Goal: Find specific page/section: Find specific page/section

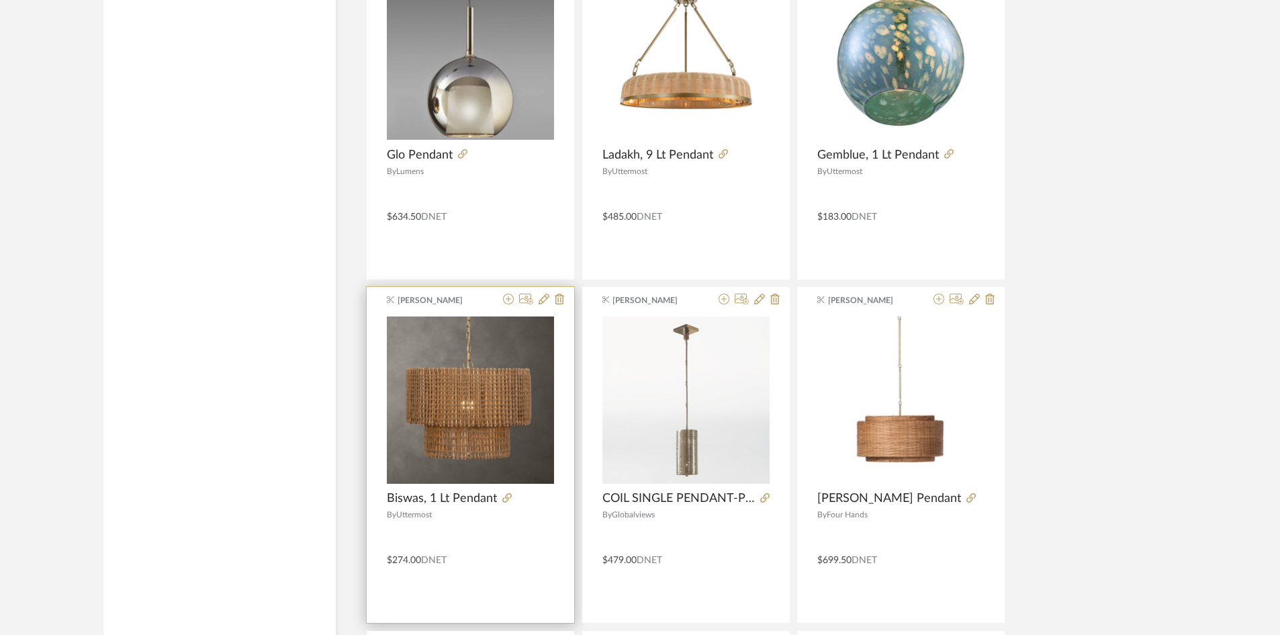
scroll to position [3191, 0]
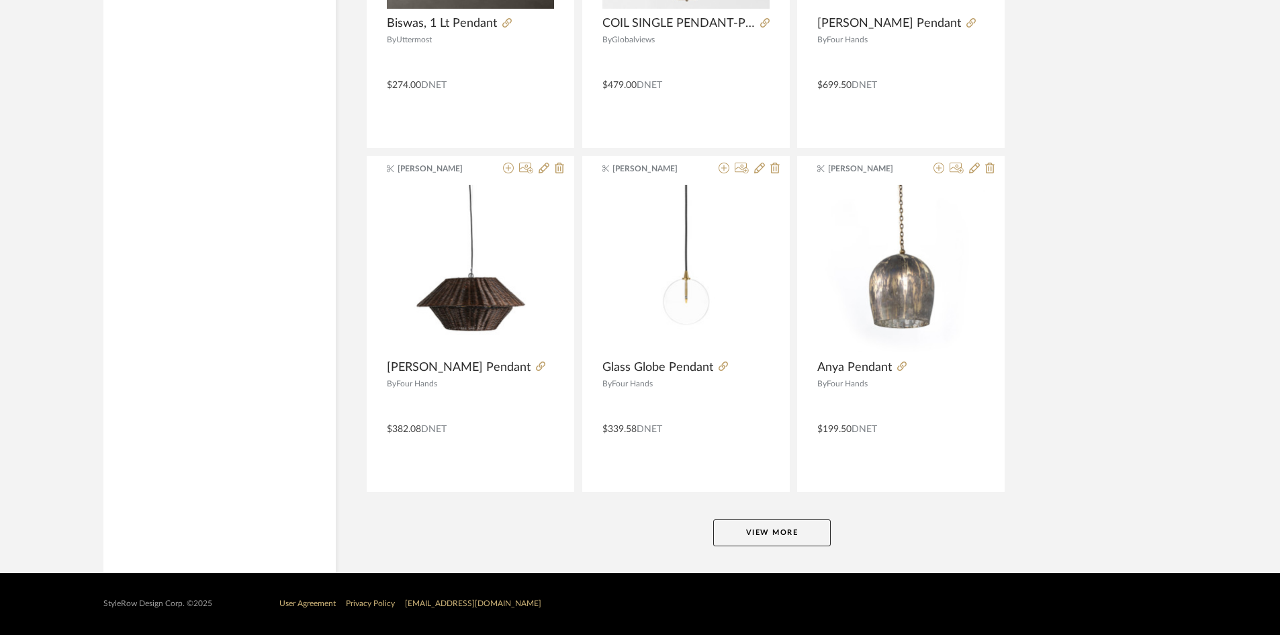
click at [813, 525] on button "View More" at bounding box center [772, 532] width 118 height 27
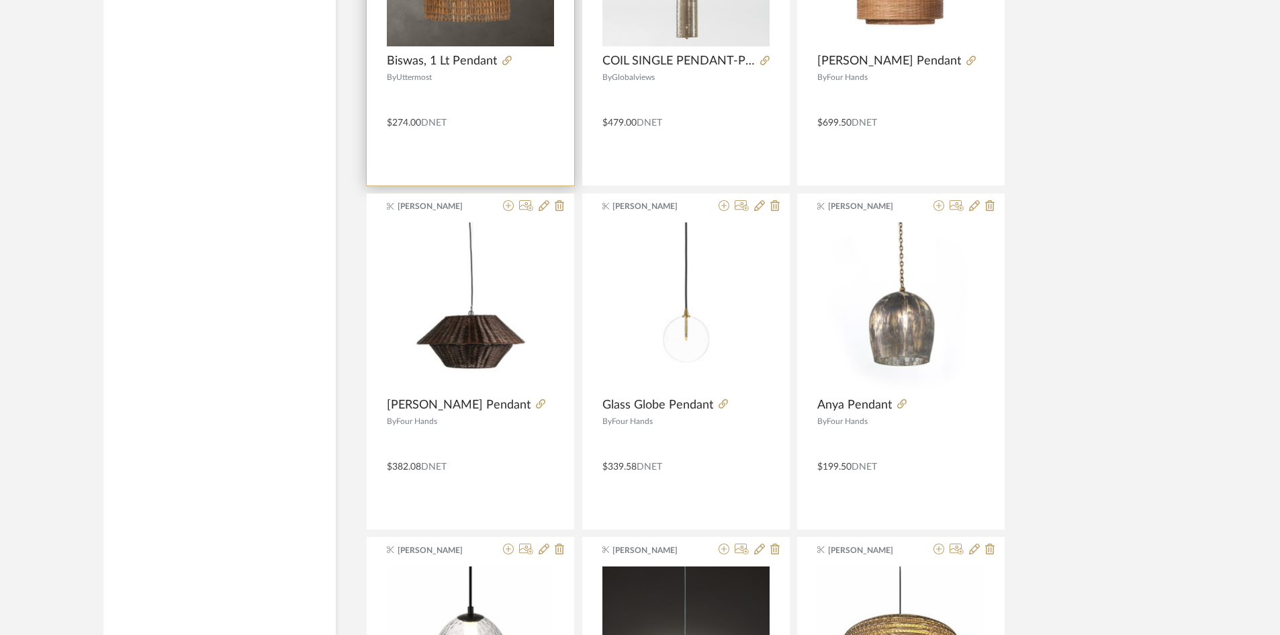
scroll to position [3124, 0]
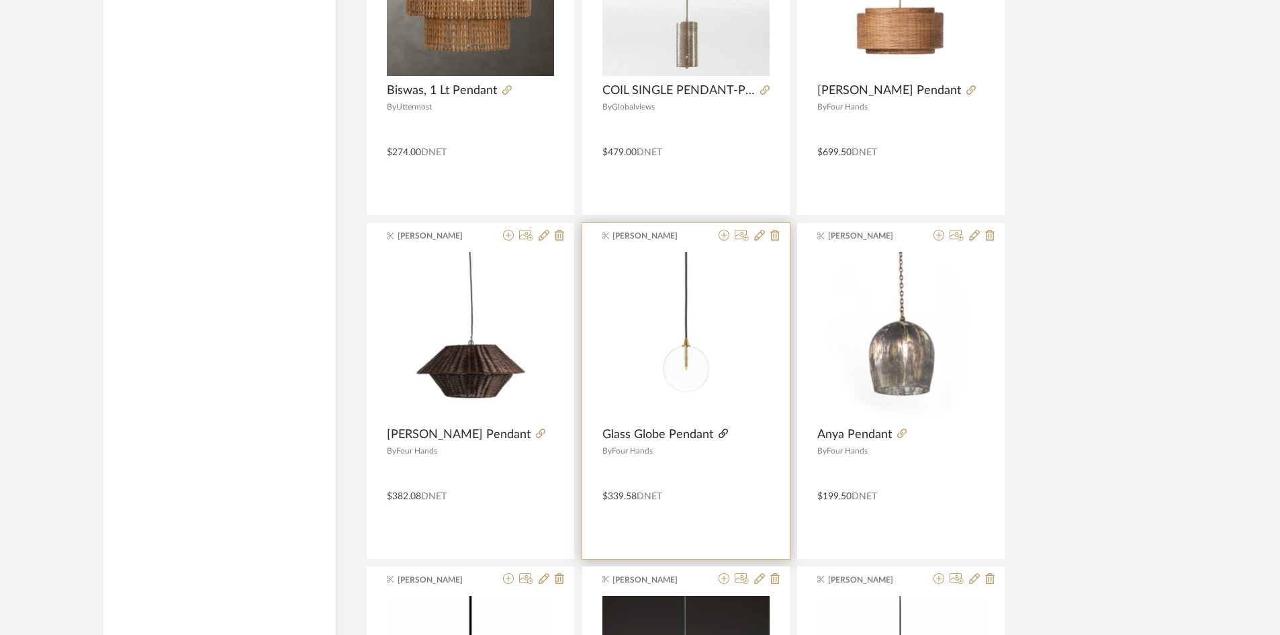
click at [724, 434] on icon at bounding box center [722, 432] width 9 height 9
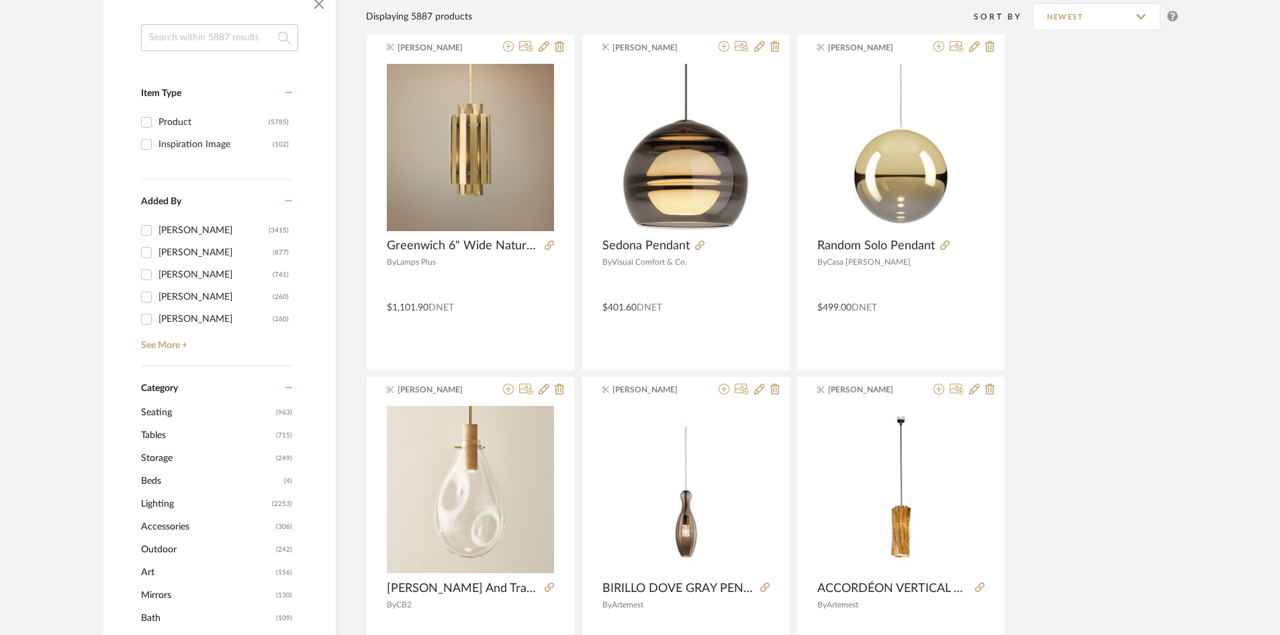
scroll to position [0, 0]
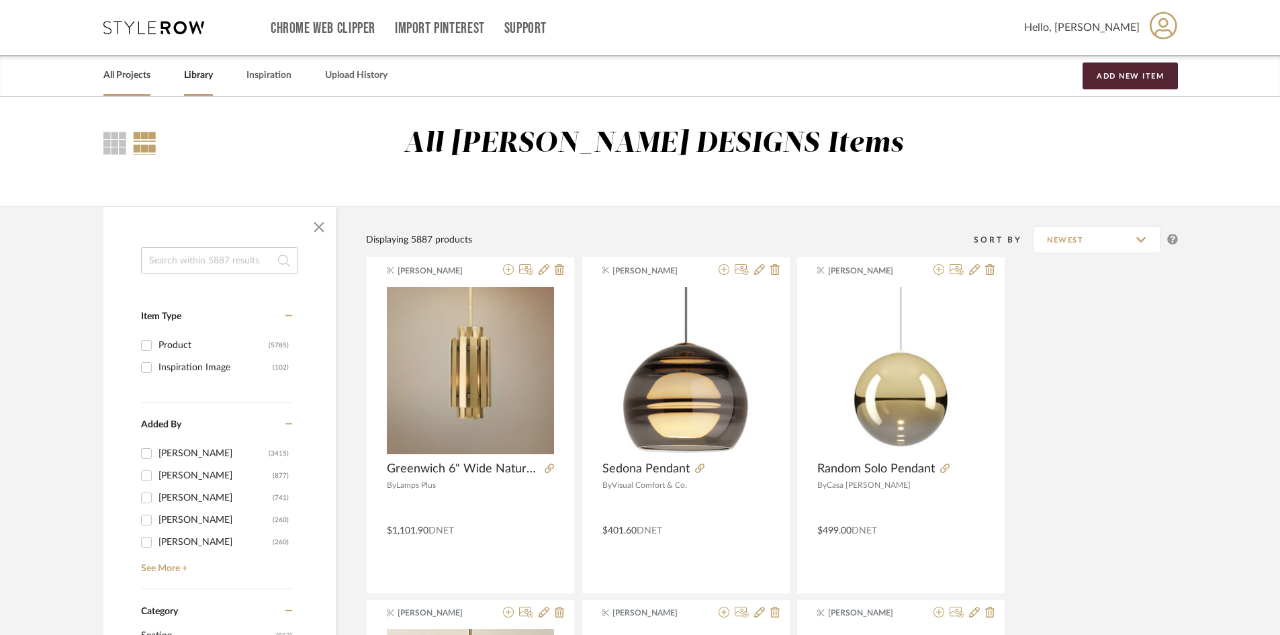
click at [128, 71] on link "All Projects" at bounding box center [126, 75] width 47 height 18
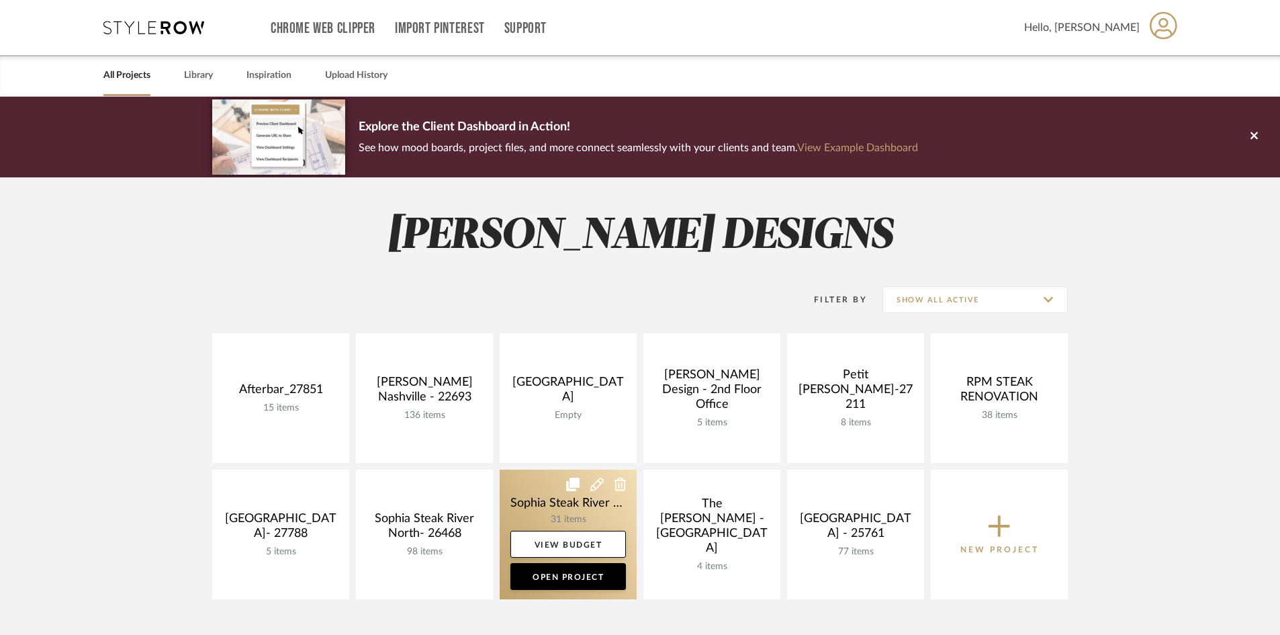
click at [545, 510] on link at bounding box center [568, 534] width 137 height 130
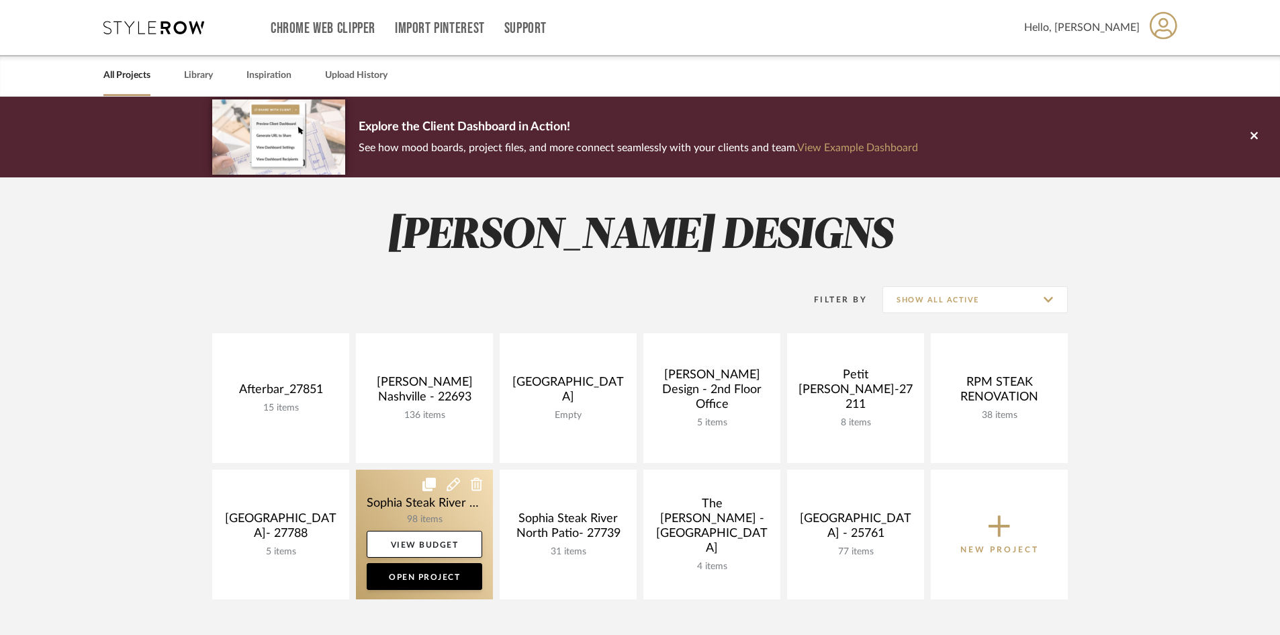
click at [399, 518] on link at bounding box center [424, 534] width 137 height 130
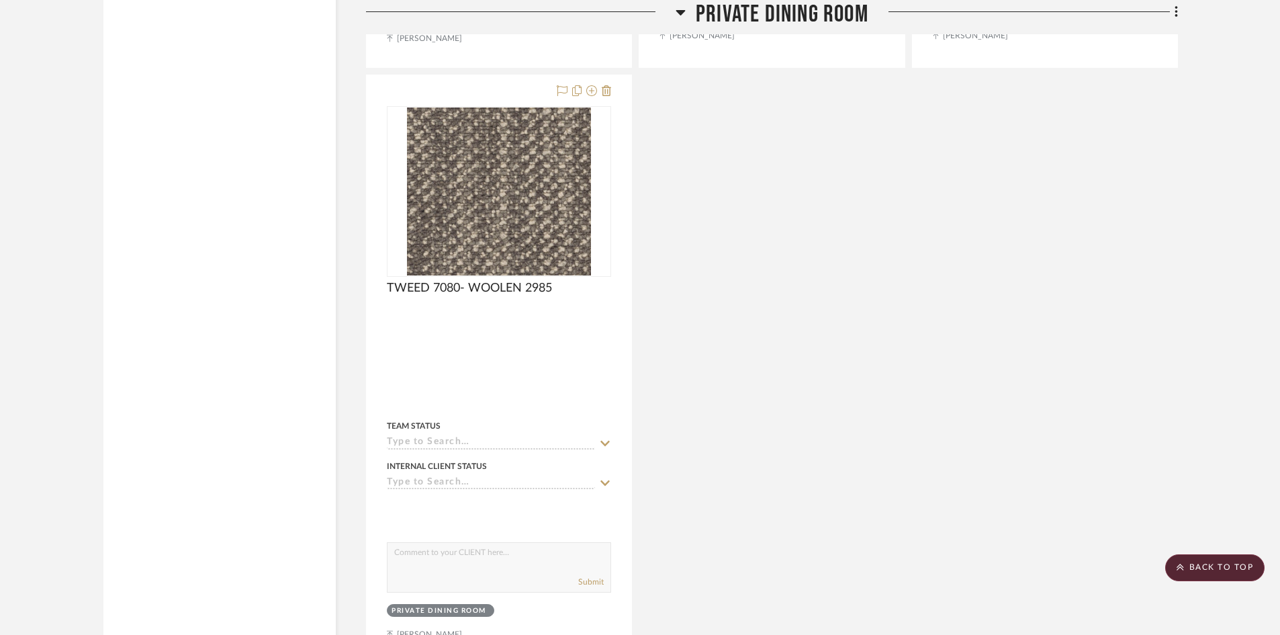
scroll to position [15107, 0]
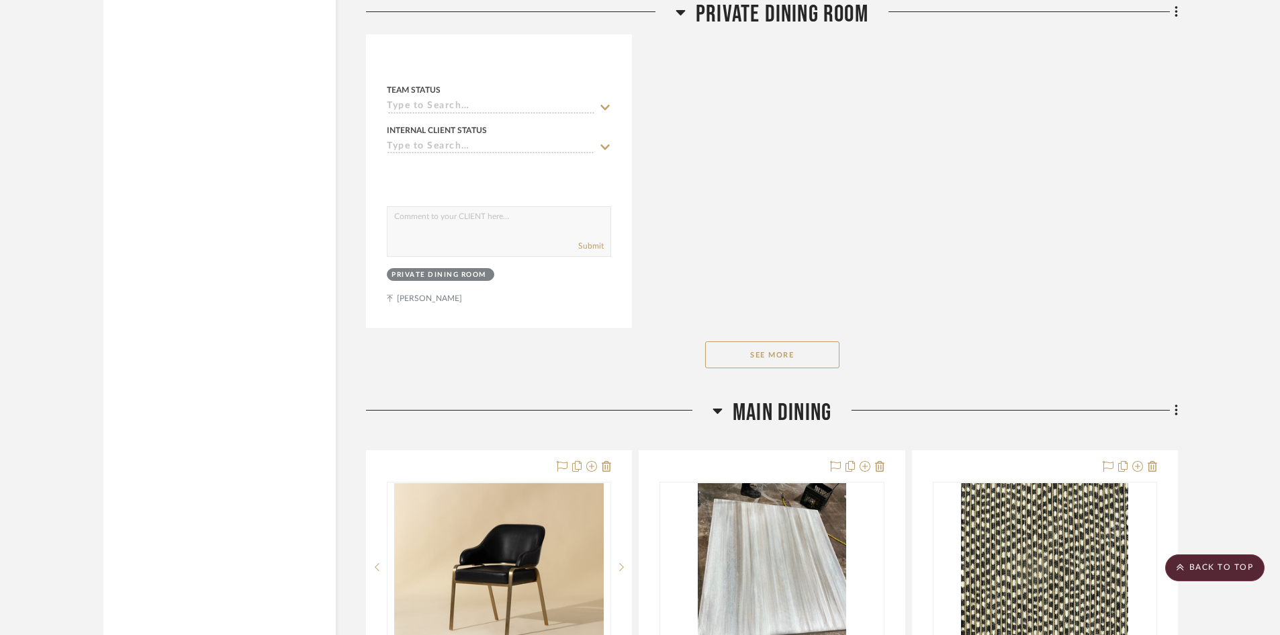
click at [763, 357] on button "See More" at bounding box center [772, 354] width 134 height 27
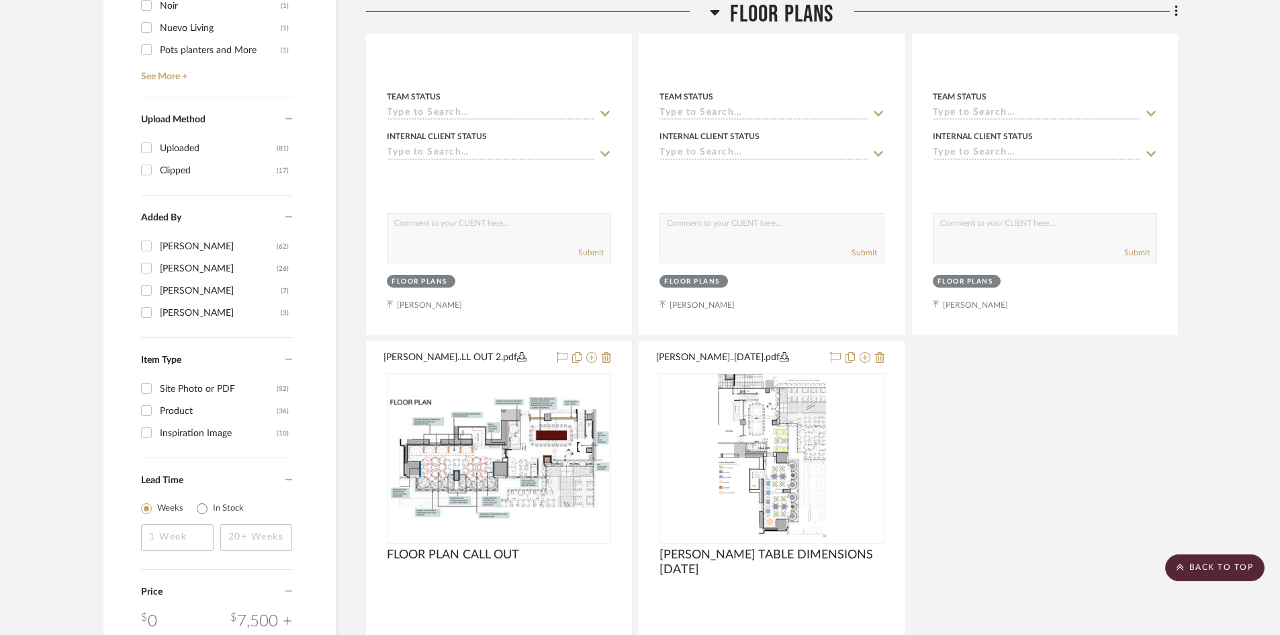
scroll to position [1276, 0]
click at [147, 416] on input "Product (36)" at bounding box center [146, 412] width 21 height 21
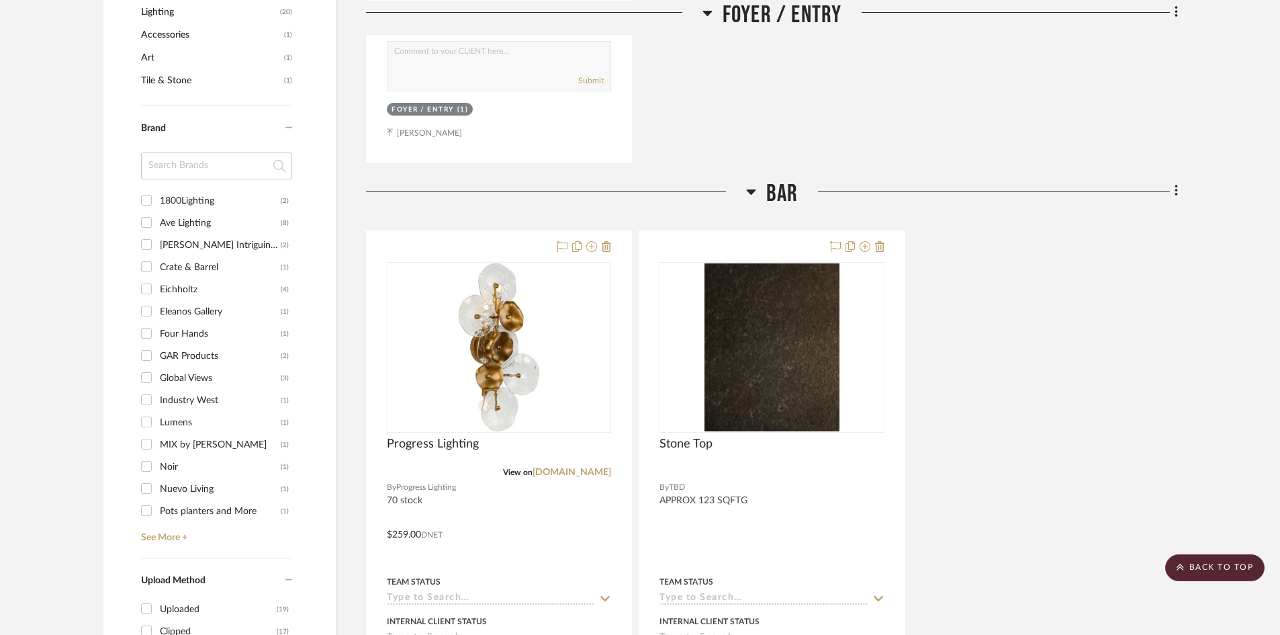
scroll to position [1141, 0]
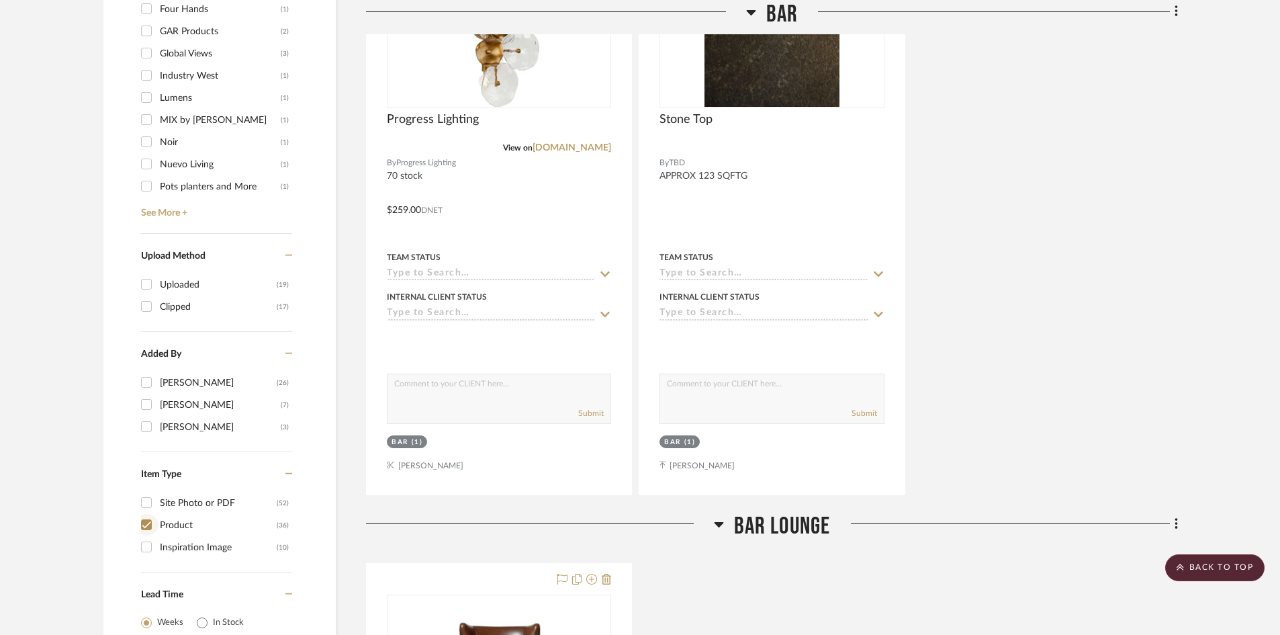
click at [144, 525] on input "Product (36)" at bounding box center [146, 524] width 21 height 21
checkbox input "false"
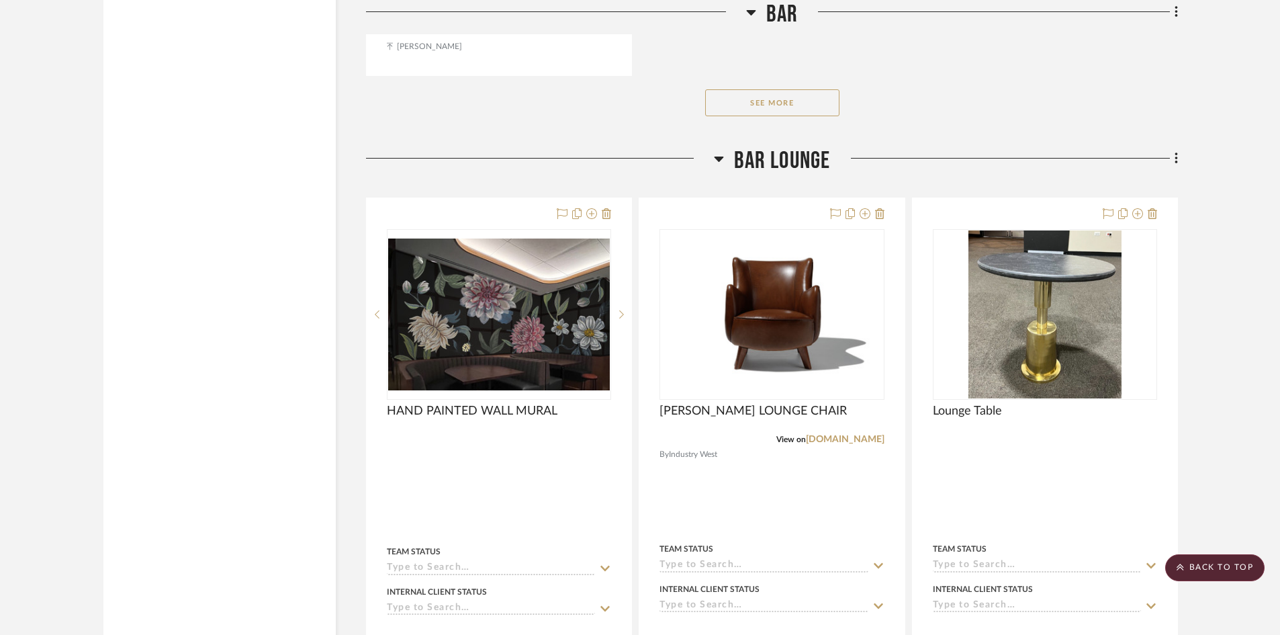
scroll to position [11549, 0]
click at [741, 109] on button "See More" at bounding box center [772, 102] width 134 height 27
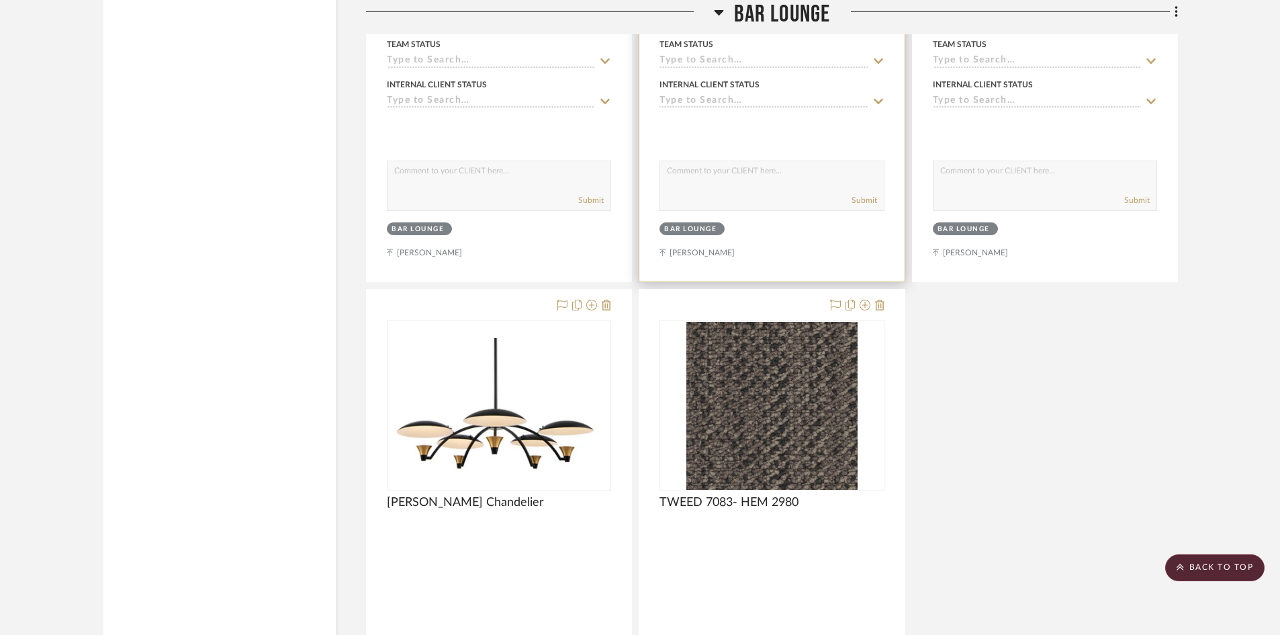
scroll to position [12959, 0]
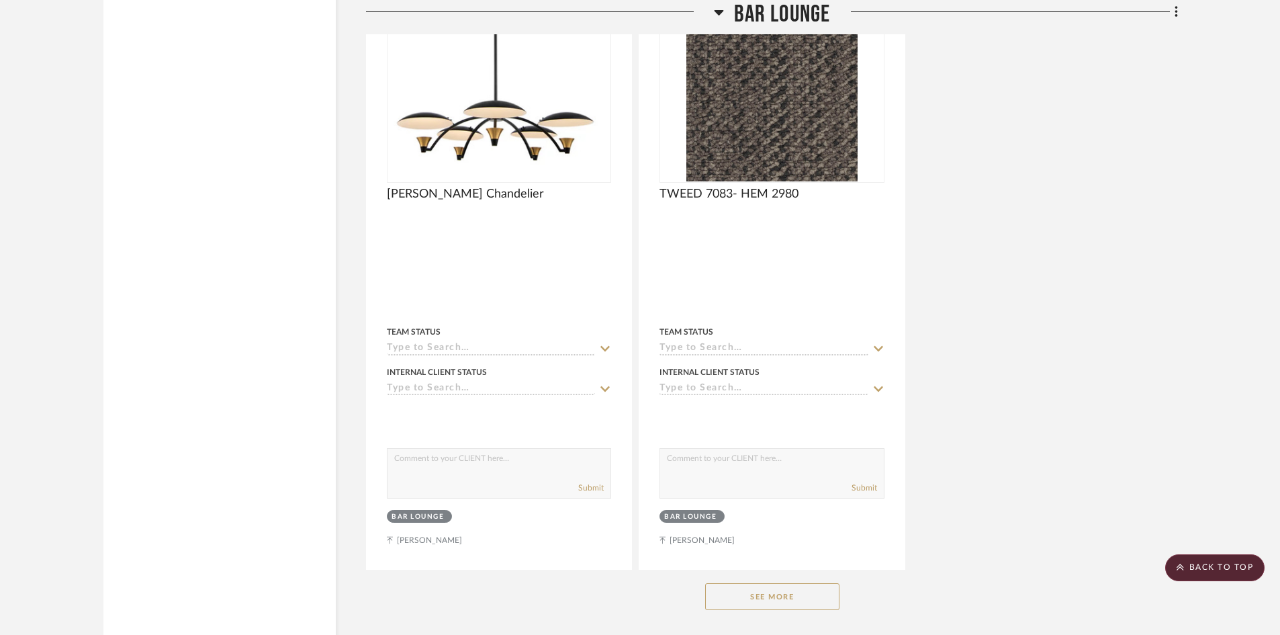
click at [788, 606] on button "See More" at bounding box center [772, 596] width 134 height 27
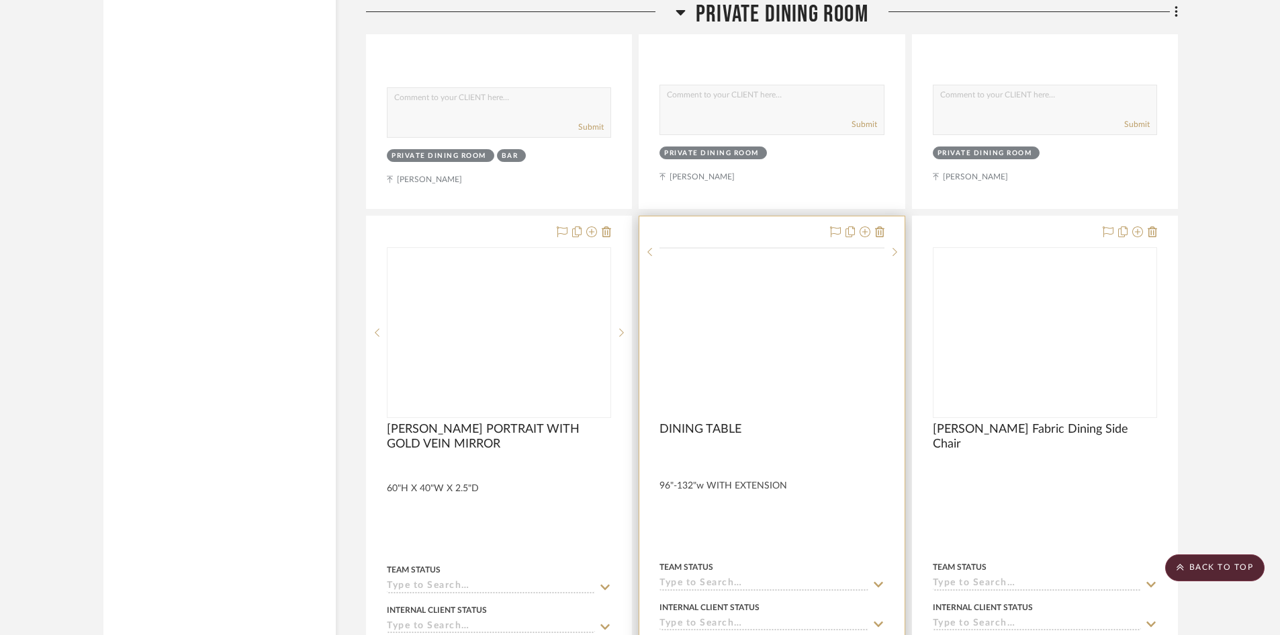
scroll to position [14033, 0]
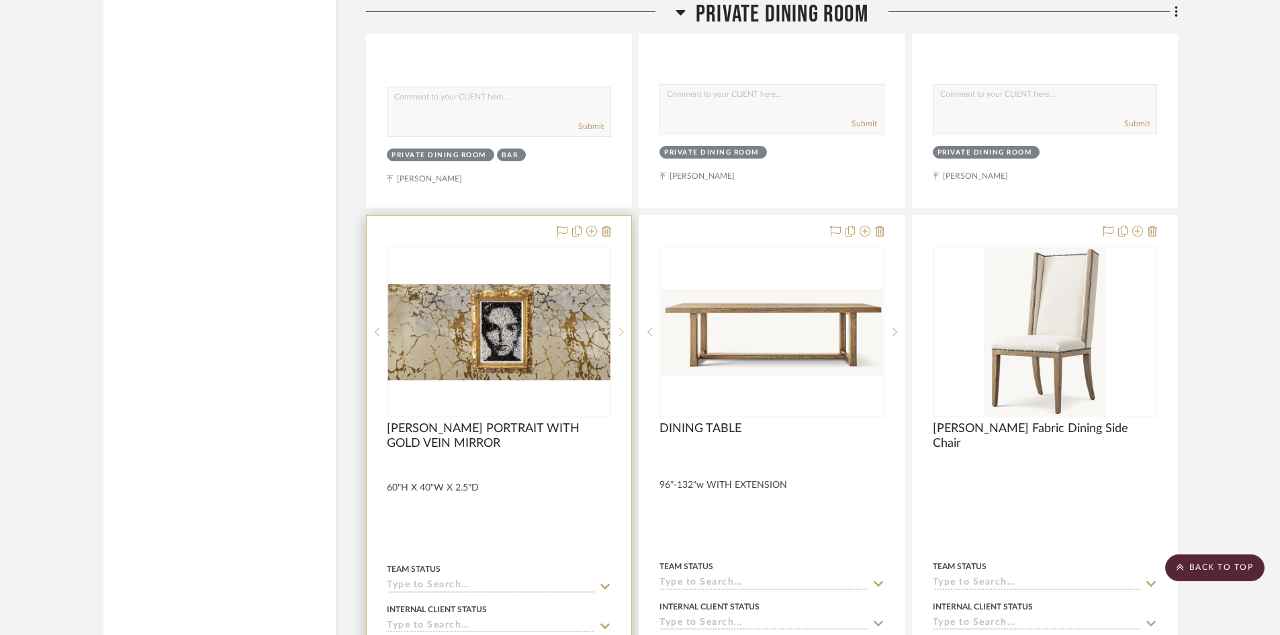
click at [622, 330] on icon at bounding box center [622, 332] width 5 height 8
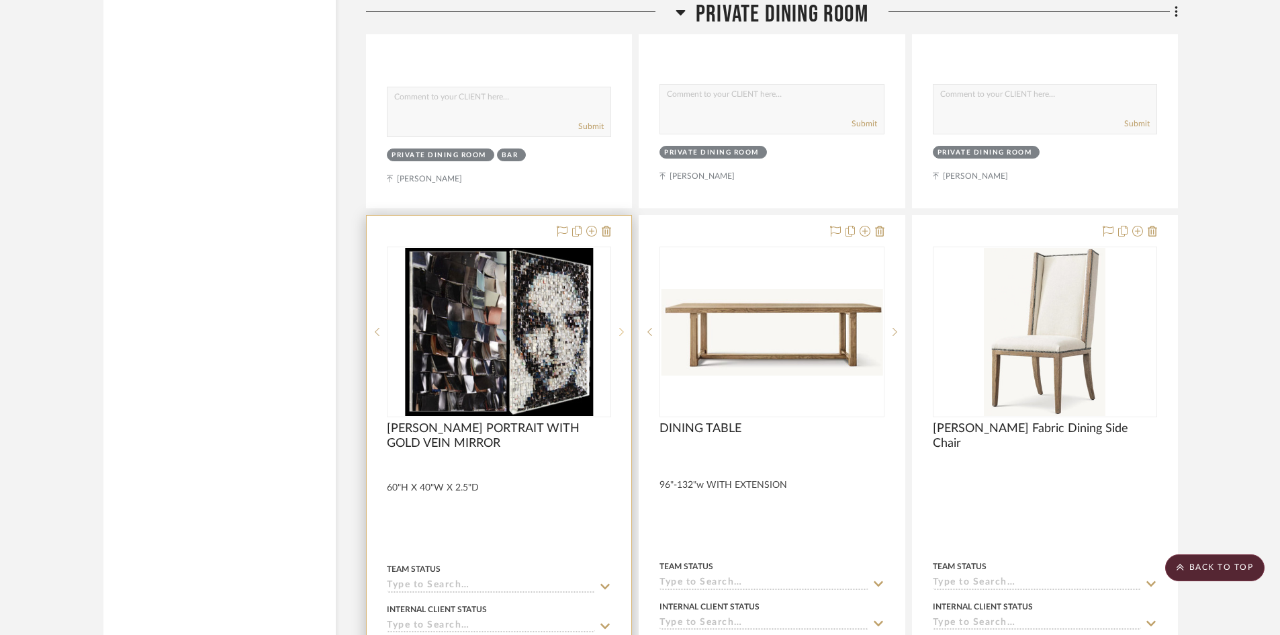
click at [622, 330] on icon at bounding box center [622, 332] width 5 height 8
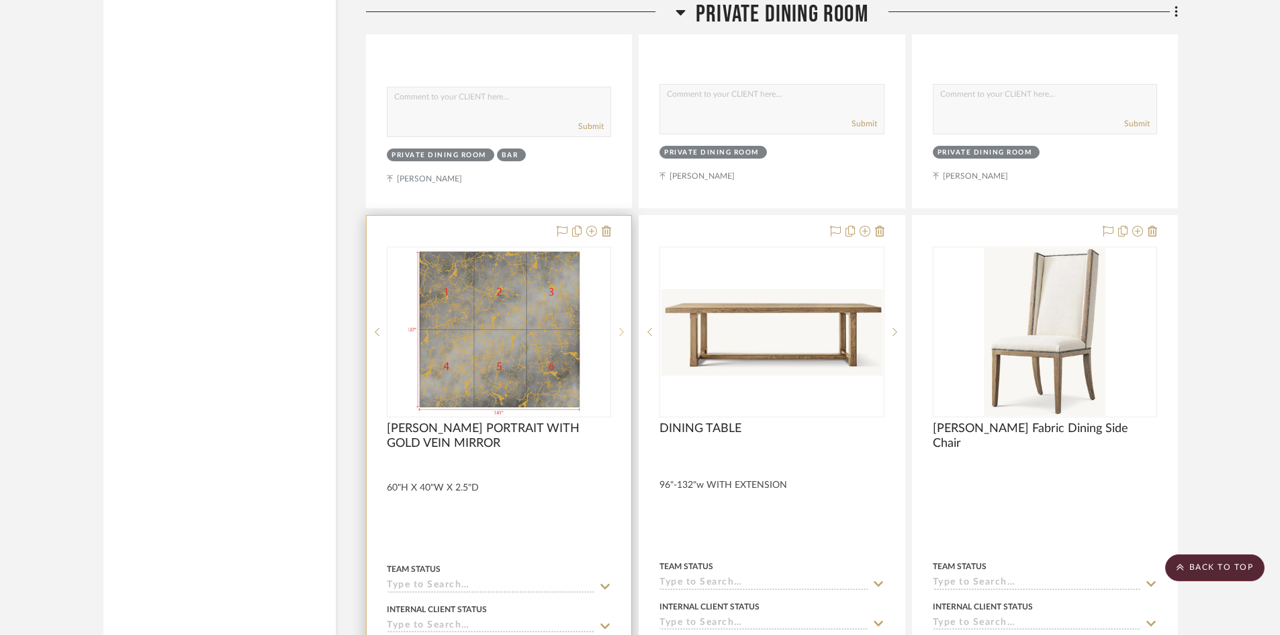
click at [622, 330] on icon at bounding box center [622, 332] width 5 height 8
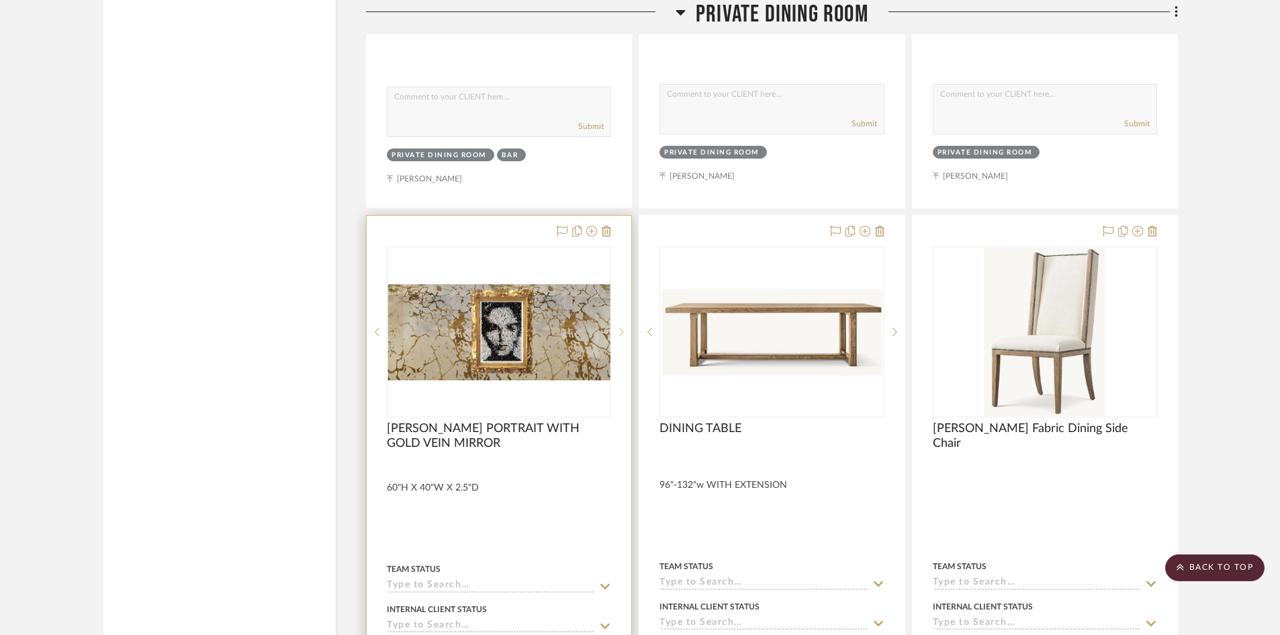
click at [622, 330] on icon at bounding box center [622, 332] width 5 height 8
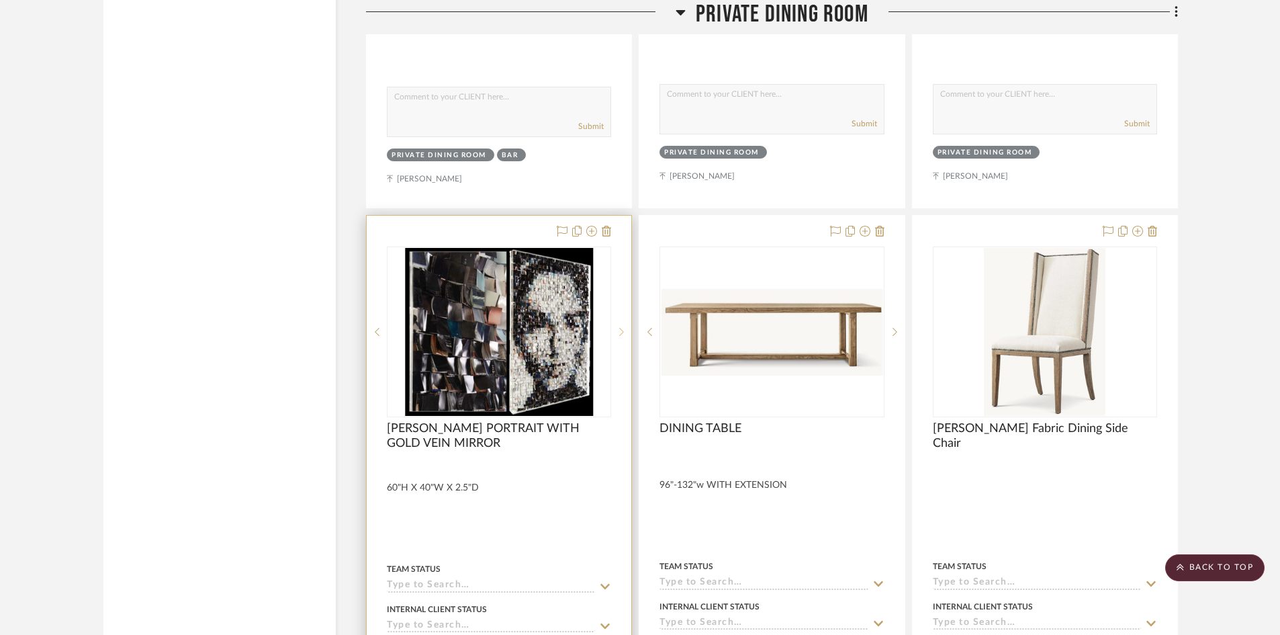
click at [622, 330] on icon at bounding box center [622, 332] width 5 height 8
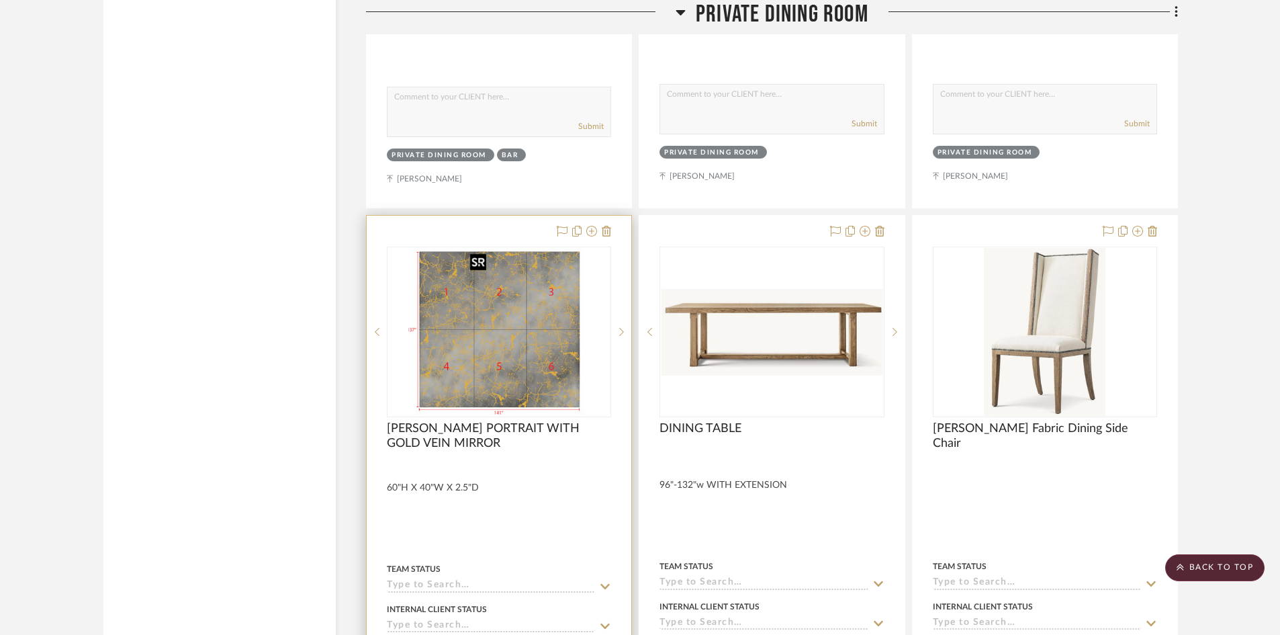
click at [489, 334] on img "2" at bounding box center [499, 332] width 182 height 168
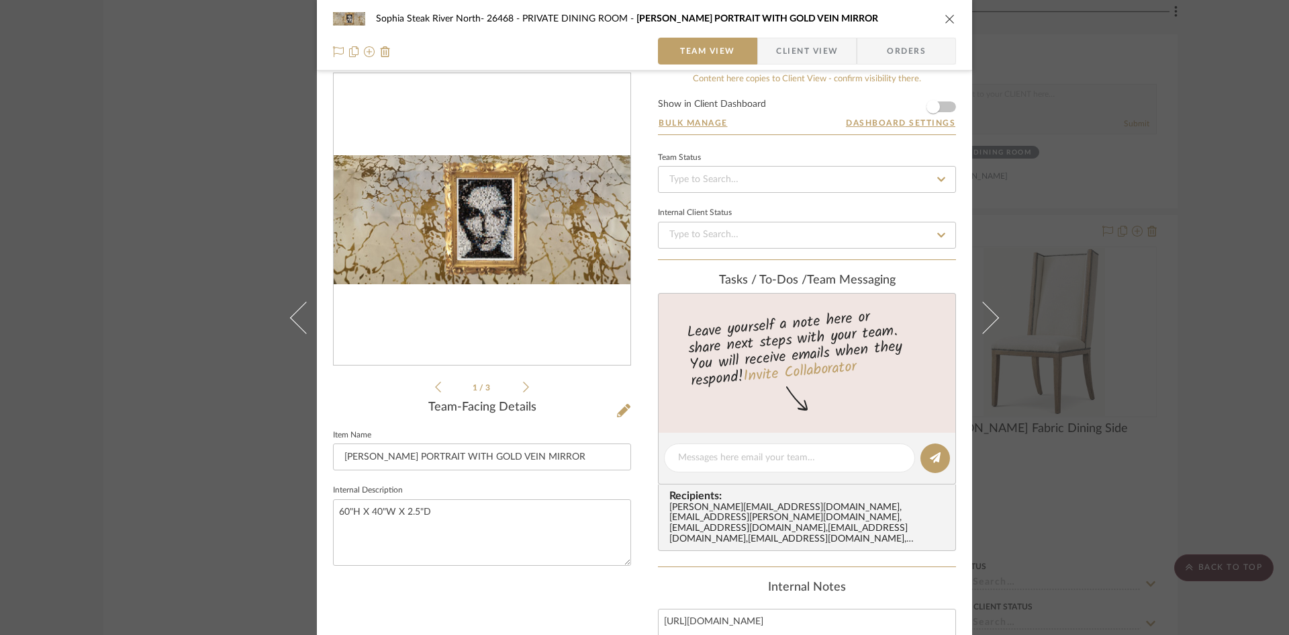
scroll to position [0, 0]
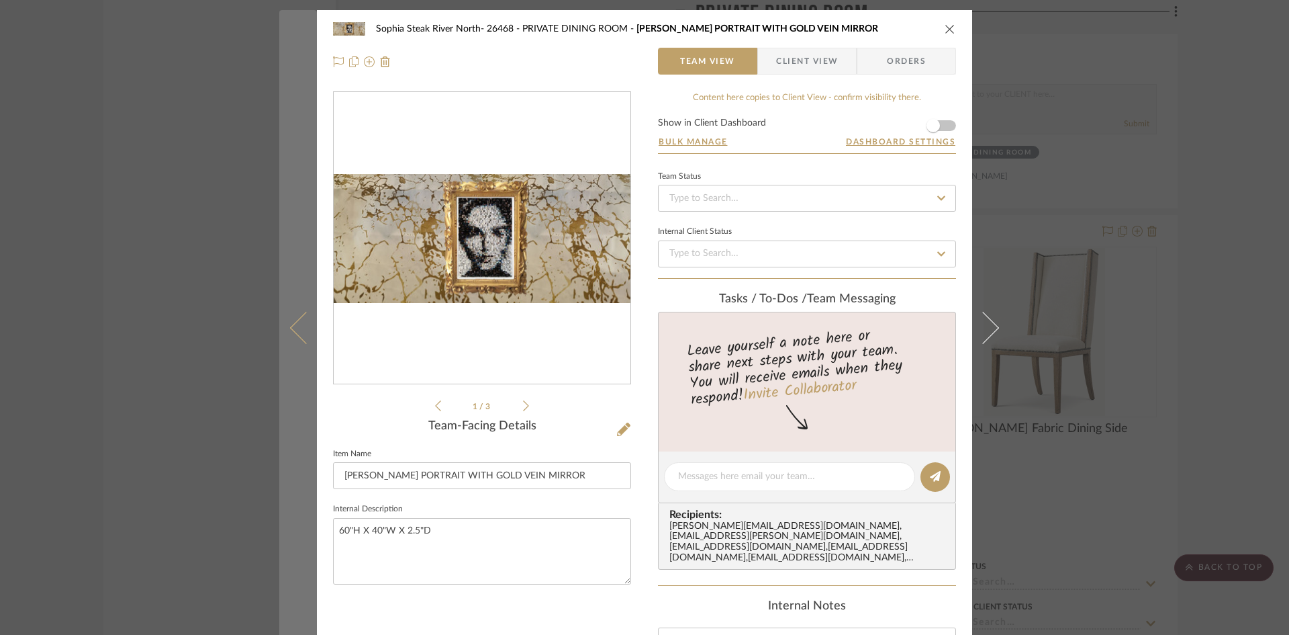
click at [291, 351] on button at bounding box center [298, 327] width 38 height 635
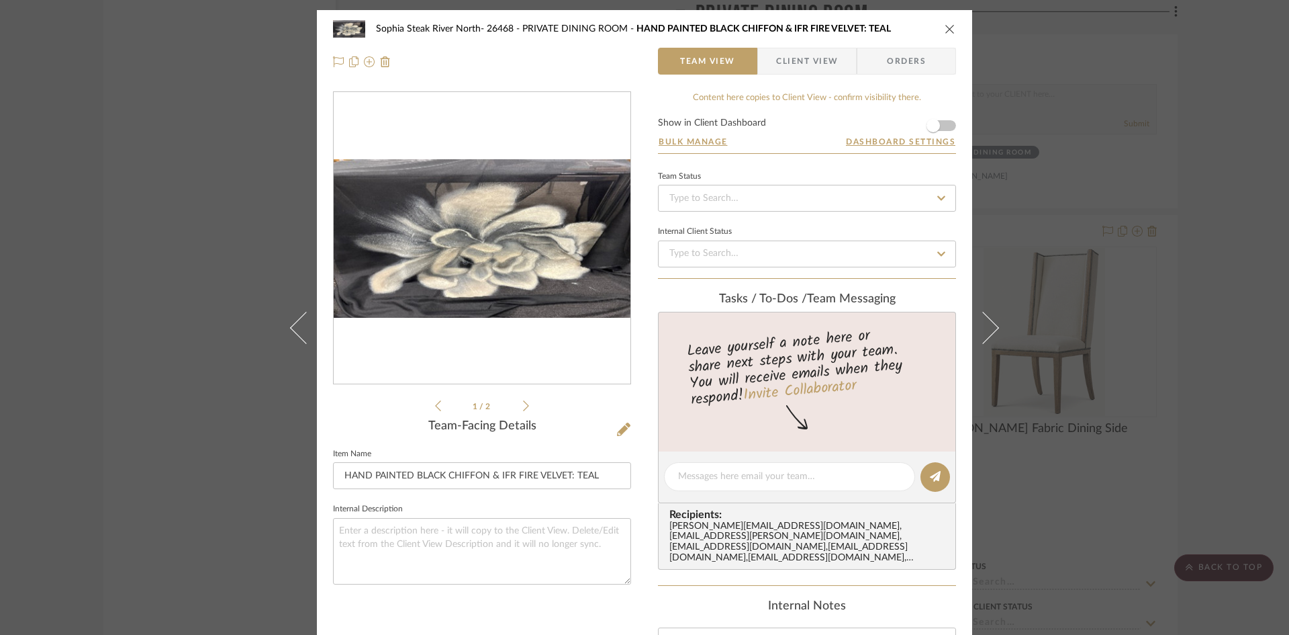
click at [318, 340] on div "Sophia Steak River North- 26468 PRIVATE DINING ROOM HAND PAINTED BLACK CHIFFON …" at bounding box center [644, 516] width 655 height 1013
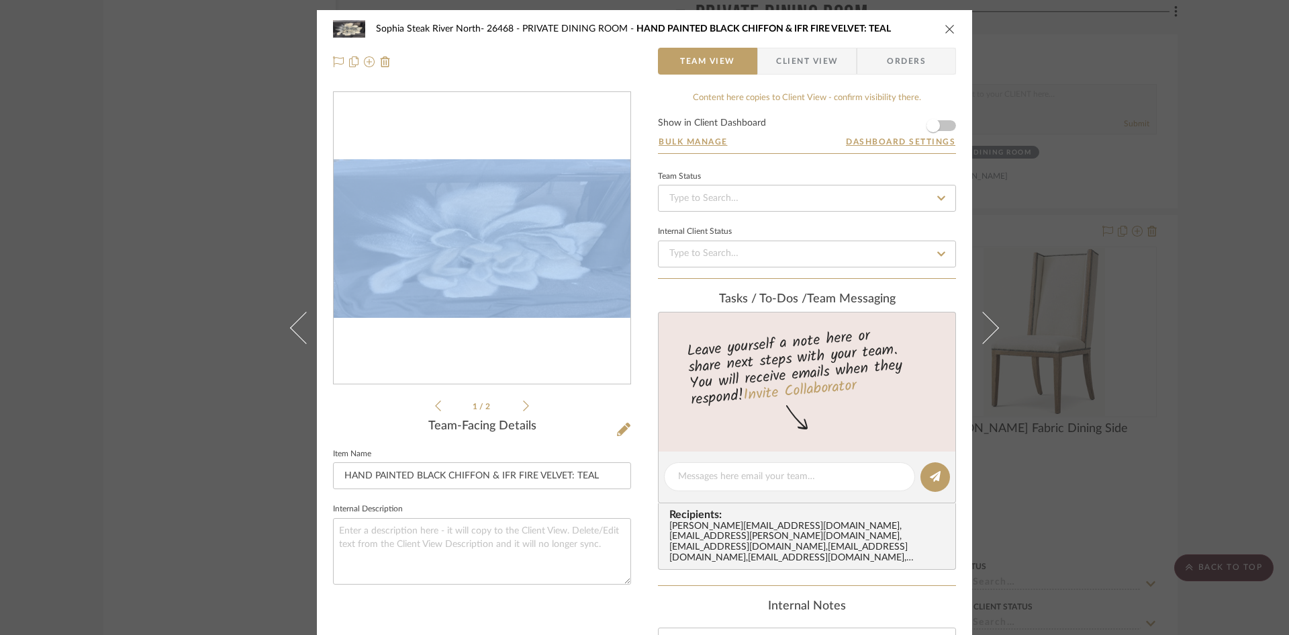
click at [318, 340] on div "Sophia Steak River North- 26468 PRIVATE DINING ROOM HAND PAINTED BLACK CHIFFON …" at bounding box center [644, 516] width 655 height 1013
click at [317, 350] on div "Sophia Steak River North- 26468 PRIVATE DINING ROOM HAND PAINTED BLACK CHIFFON …" at bounding box center [644, 516] width 655 height 1013
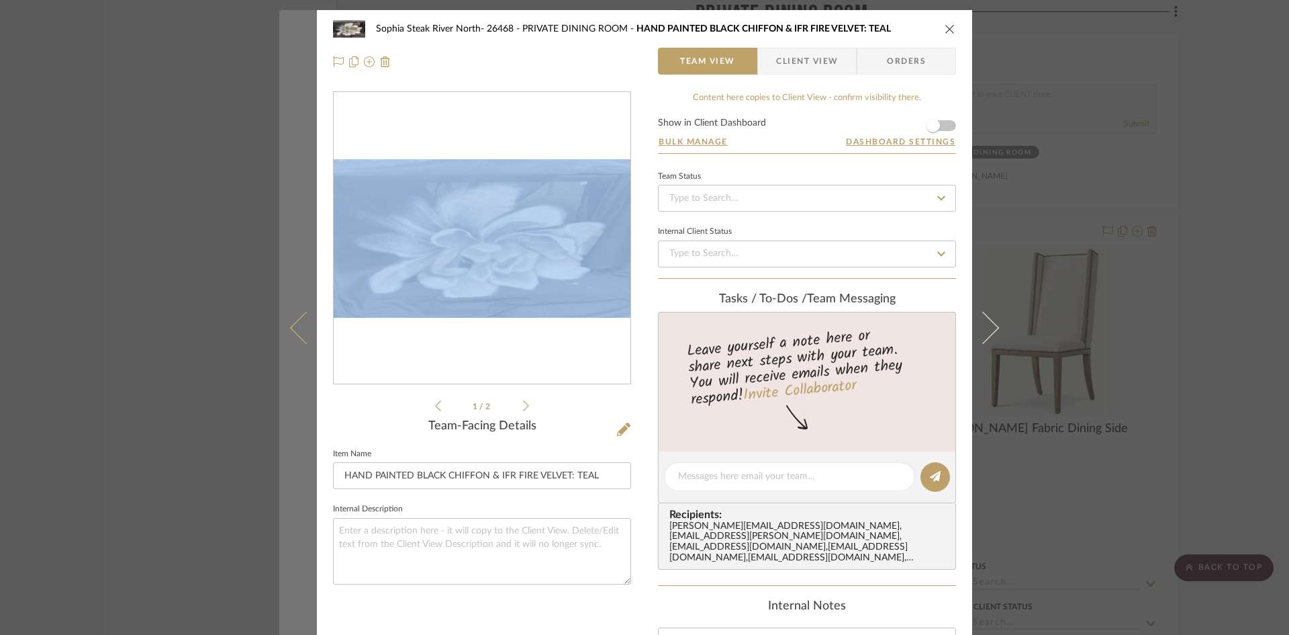
click at [303, 337] on icon at bounding box center [306, 327] width 32 height 32
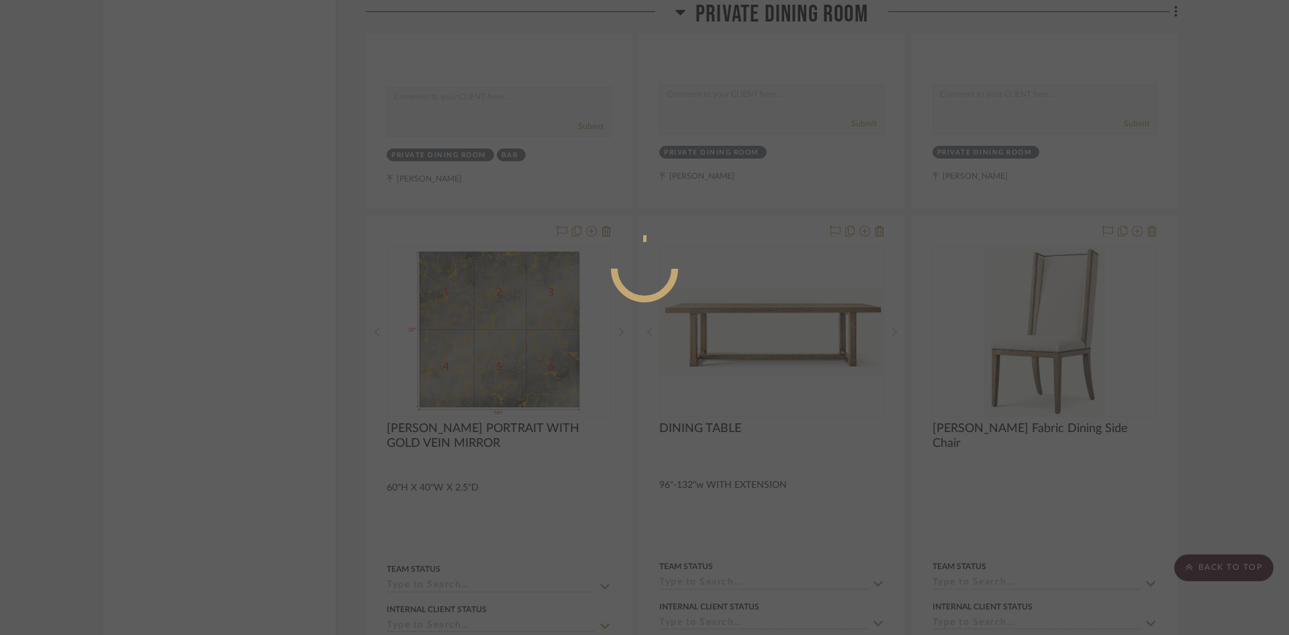
click at [303, 337] on div at bounding box center [644, 317] width 1289 height 635
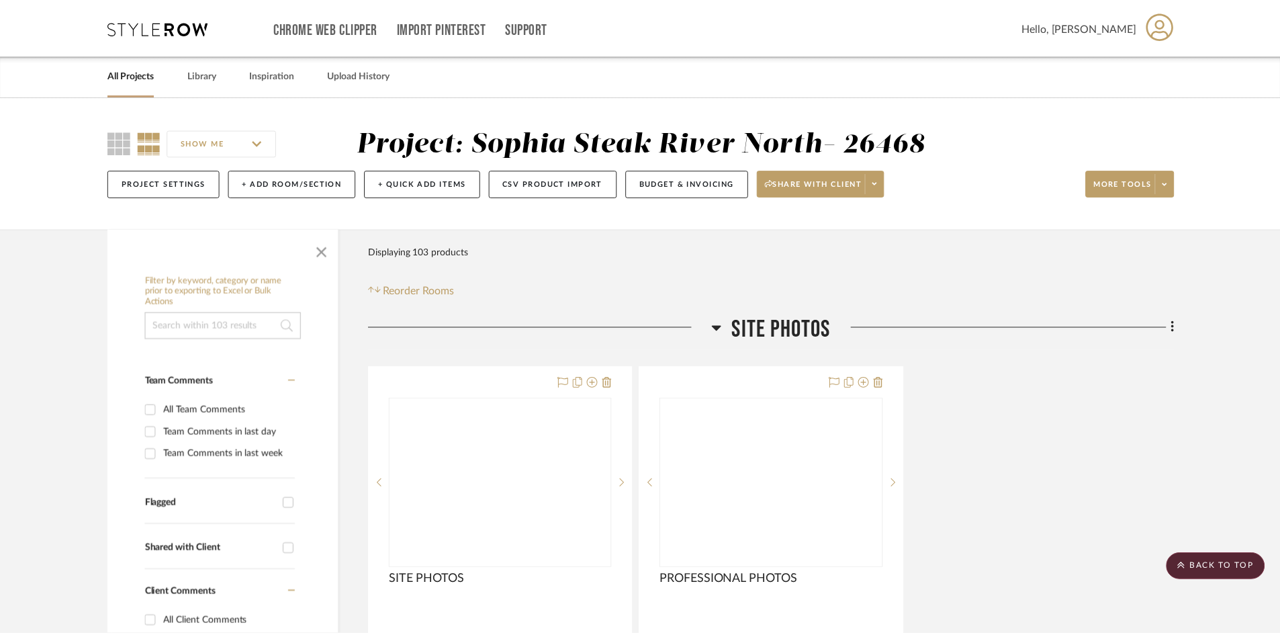
scroll to position [14033, 0]
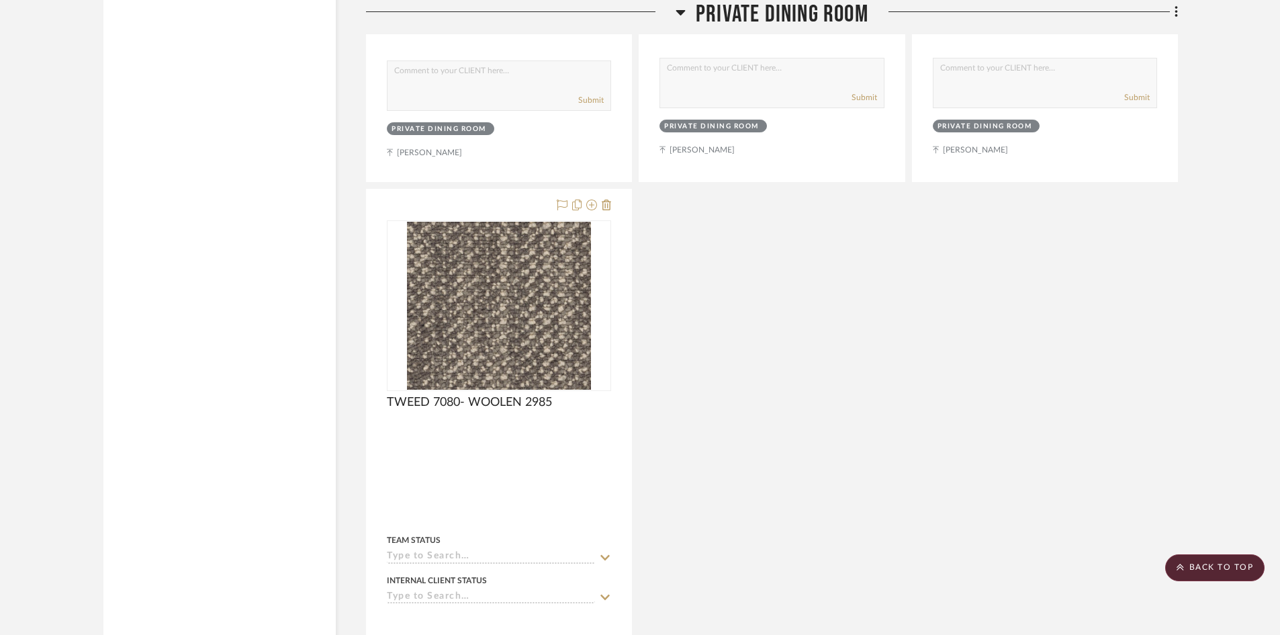
scroll to position [14190, 0]
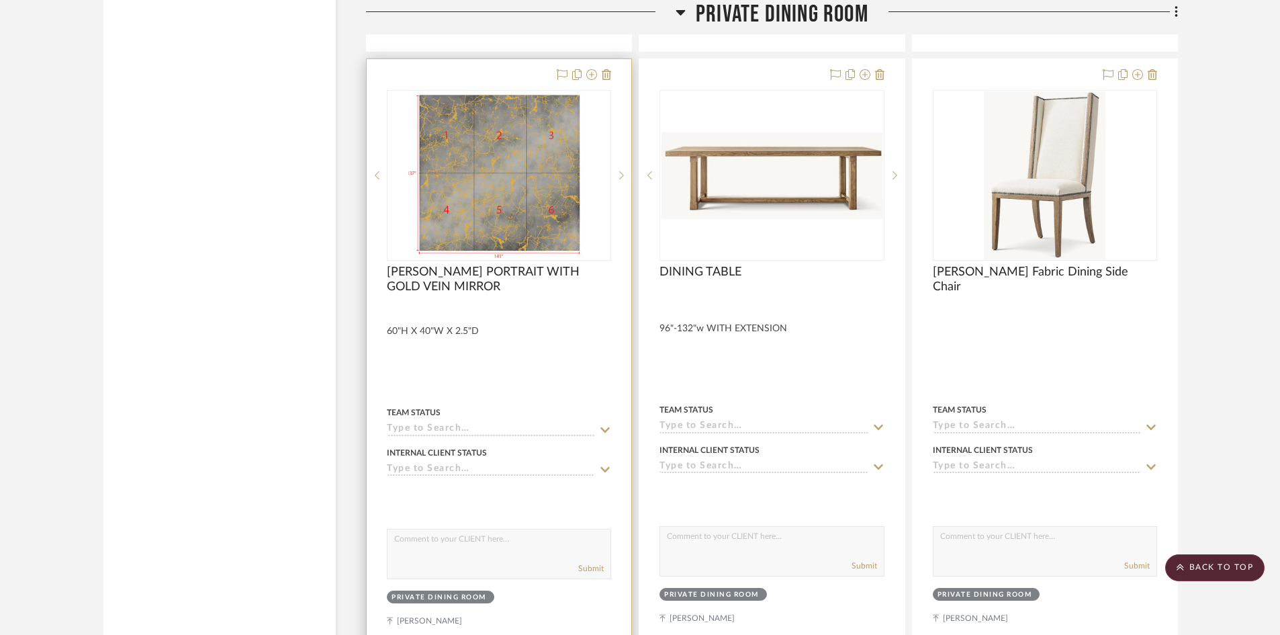
click at [538, 487] on div at bounding box center [499, 495] width 224 height 27
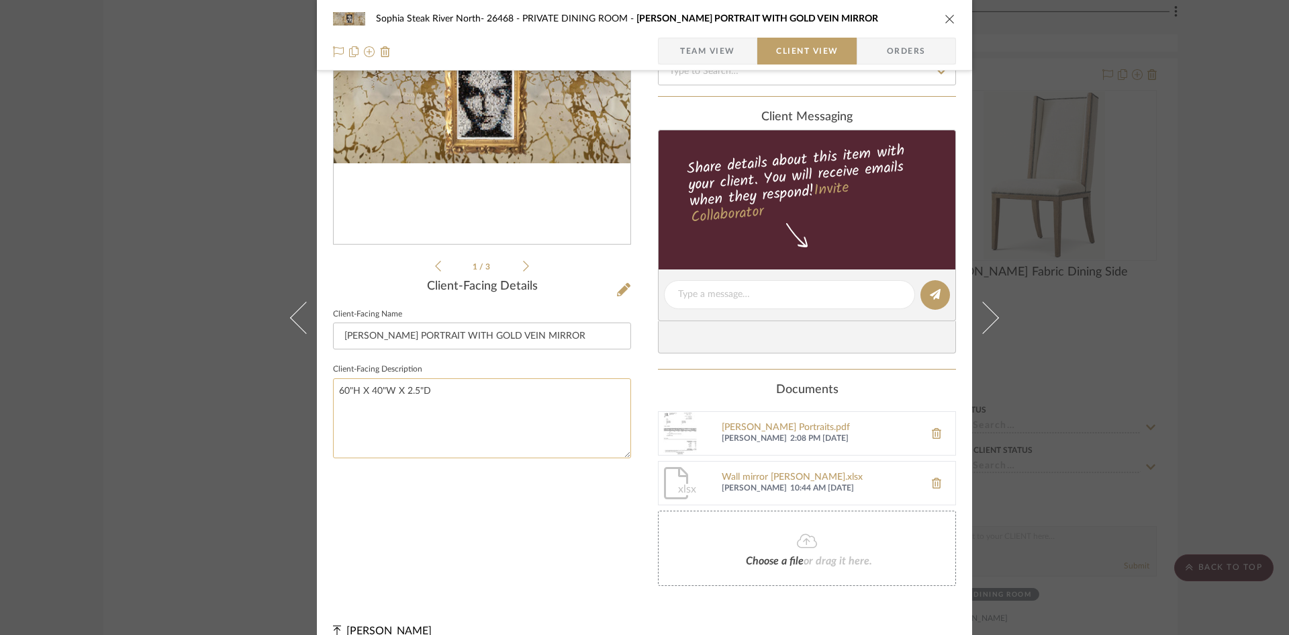
scroll to position [160, 0]
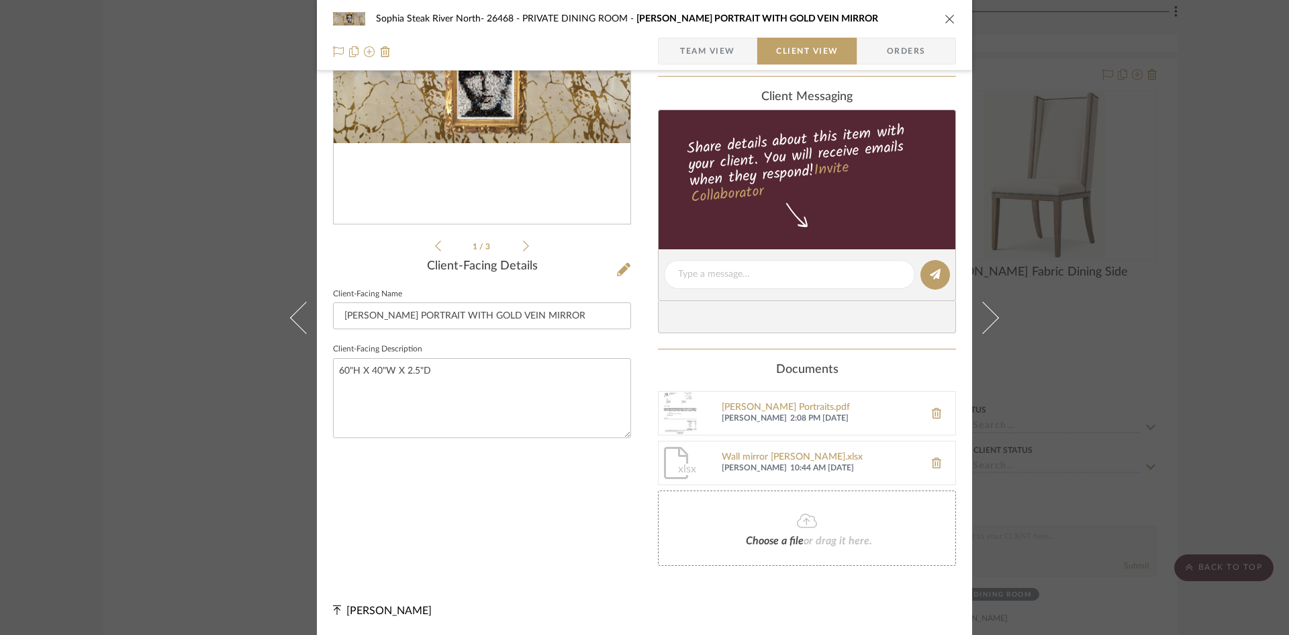
click at [260, 502] on div "Sophia Steak River North- 26468 PRIVATE DINING ROOM SOPHIA PORTRAIT WITH GOLD V…" at bounding box center [644, 317] width 1289 height 635
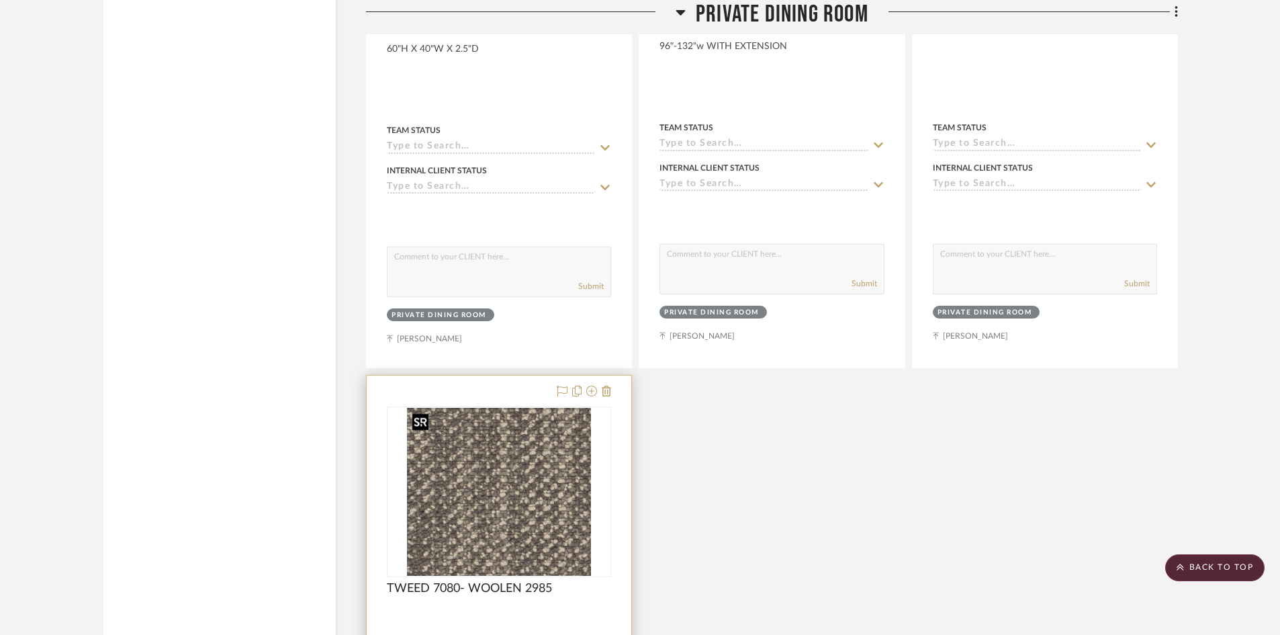
scroll to position [14861, 0]
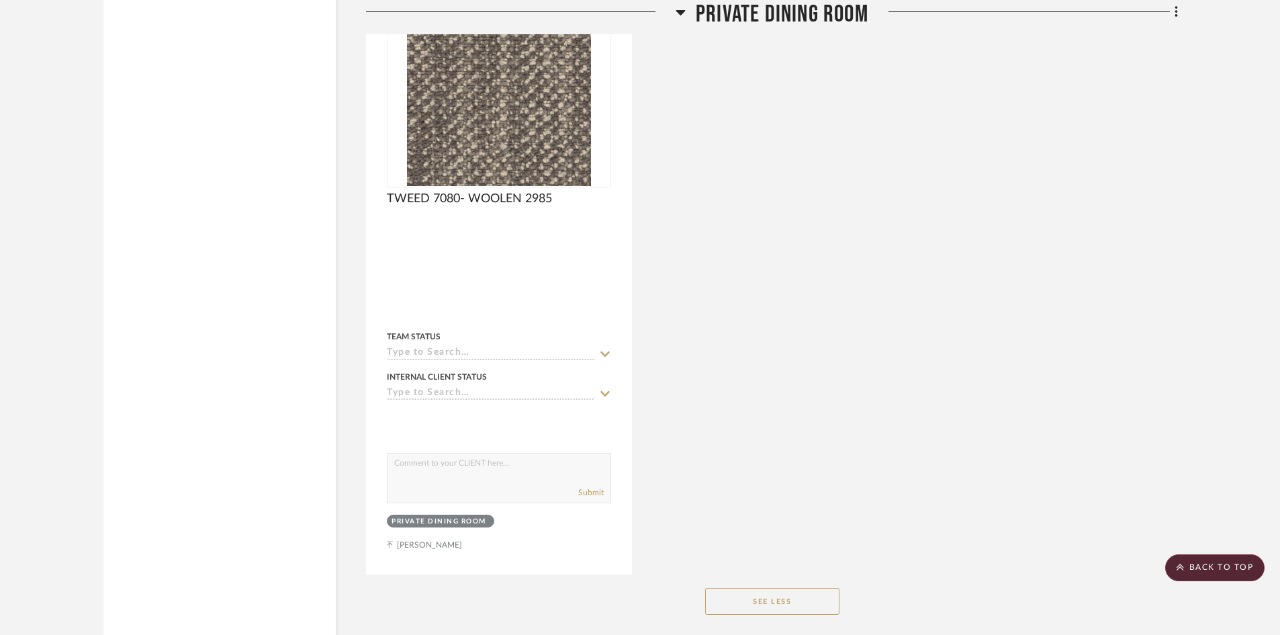
click at [790, 592] on button "See Less" at bounding box center [772, 601] width 134 height 27
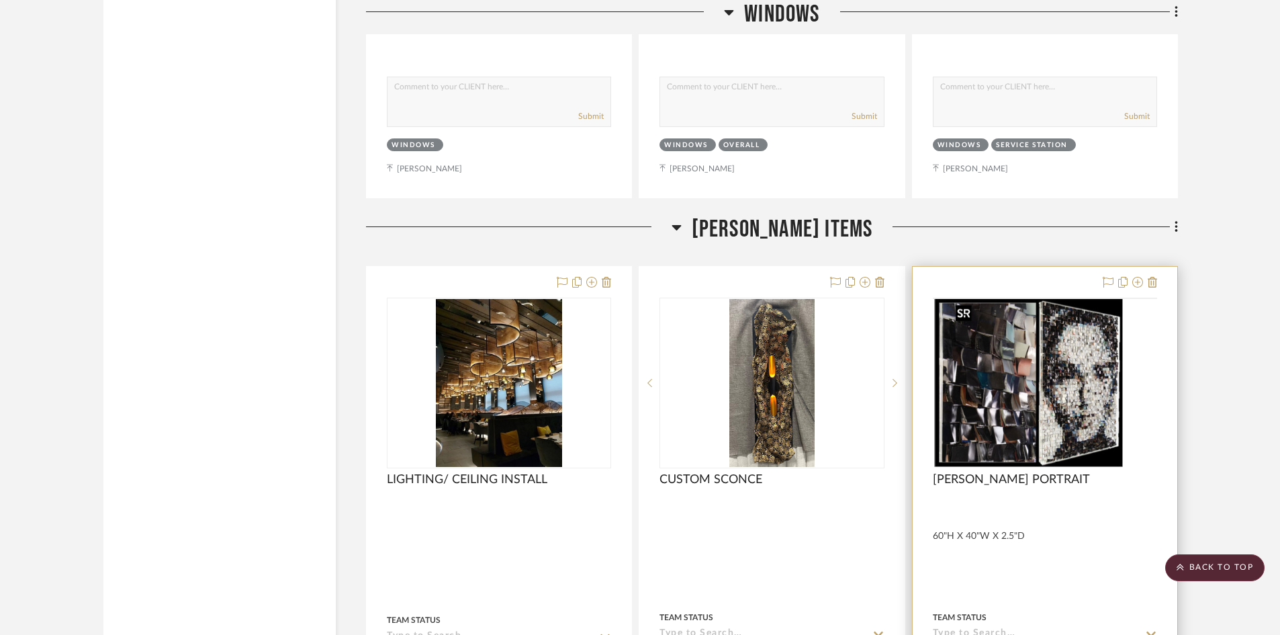
scroll to position [18630, 0]
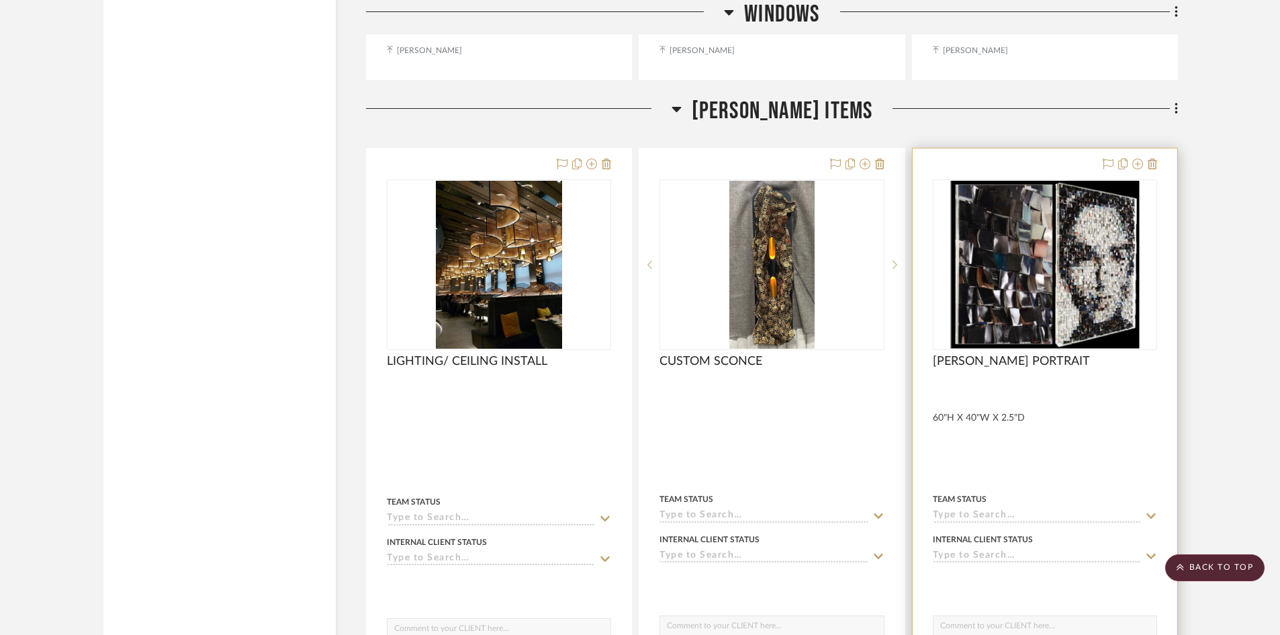
click at [1029, 374] on div "[PERSON_NAME] PORTRAIT" at bounding box center [1045, 369] width 224 height 30
click at [1056, 295] on img "0" at bounding box center [1044, 265] width 189 height 168
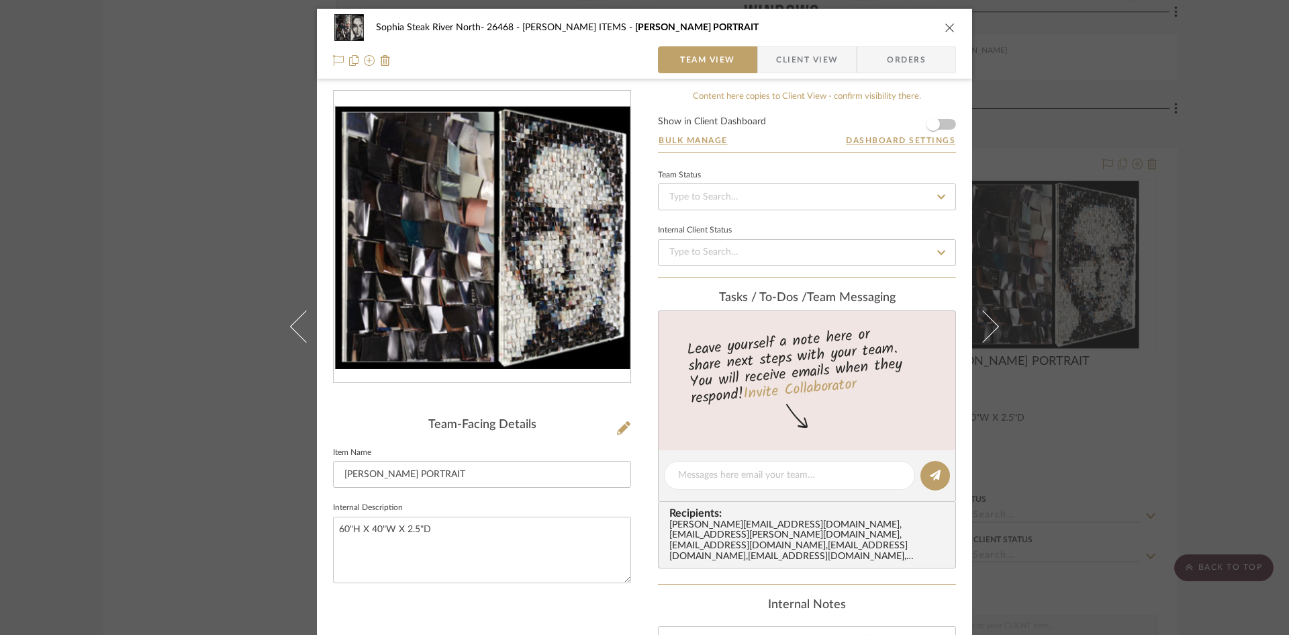
scroll to position [0, 0]
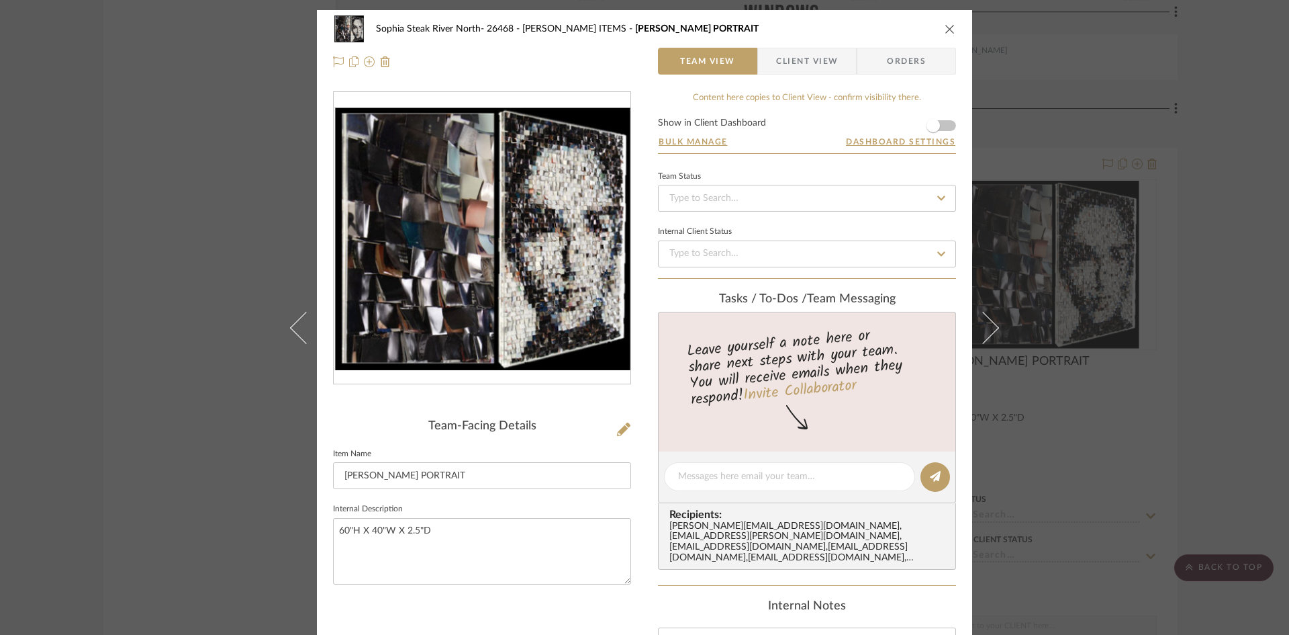
click at [1113, 58] on div "Sophia Steak River North- 26468 KEHOE ITEMS SOPHIA PORTRAIT Team View Client Vi…" at bounding box center [644, 317] width 1289 height 635
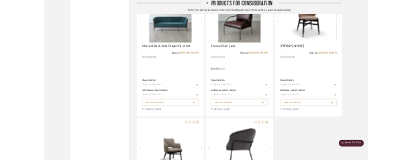
scroll to position [20022, 0]
